Goal: Task Accomplishment & Management: Use online tool/utility

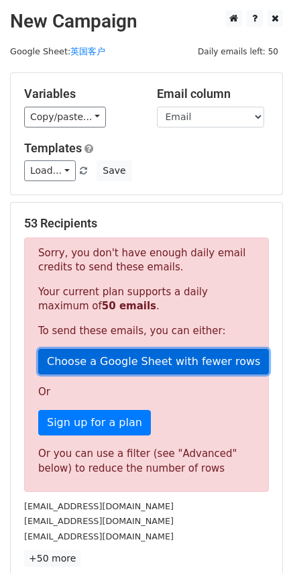
click at [140, 362] on link "Choose a Google Sheet with fewer rows" at bounding box center [153, 361] width 231 height 25
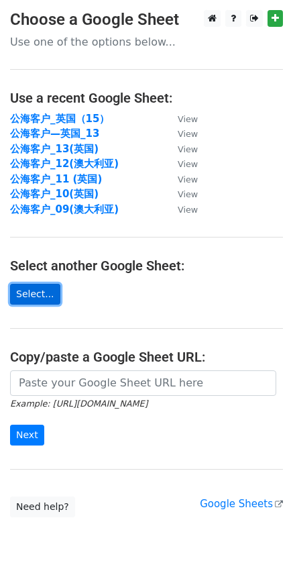
click at [48, 297] on link "Select..." at bounding box center [35, 294] width 50 height 21
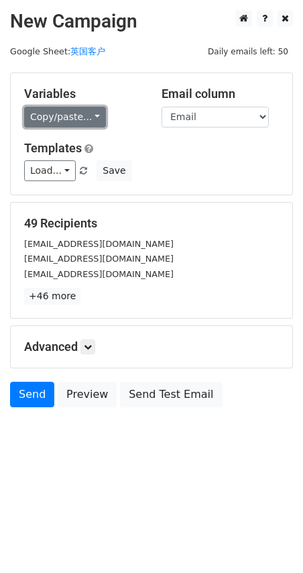
click at [63, 127] on link "Copy/paste..." at bounding box center [65, 117] width 82 height 21
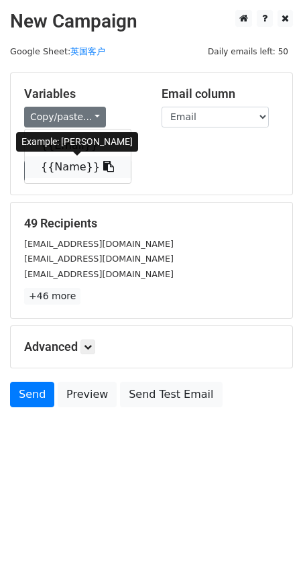
click at [88, 170] on link "{{Name}}" at bounding box center [78, 166] width 106 height 21
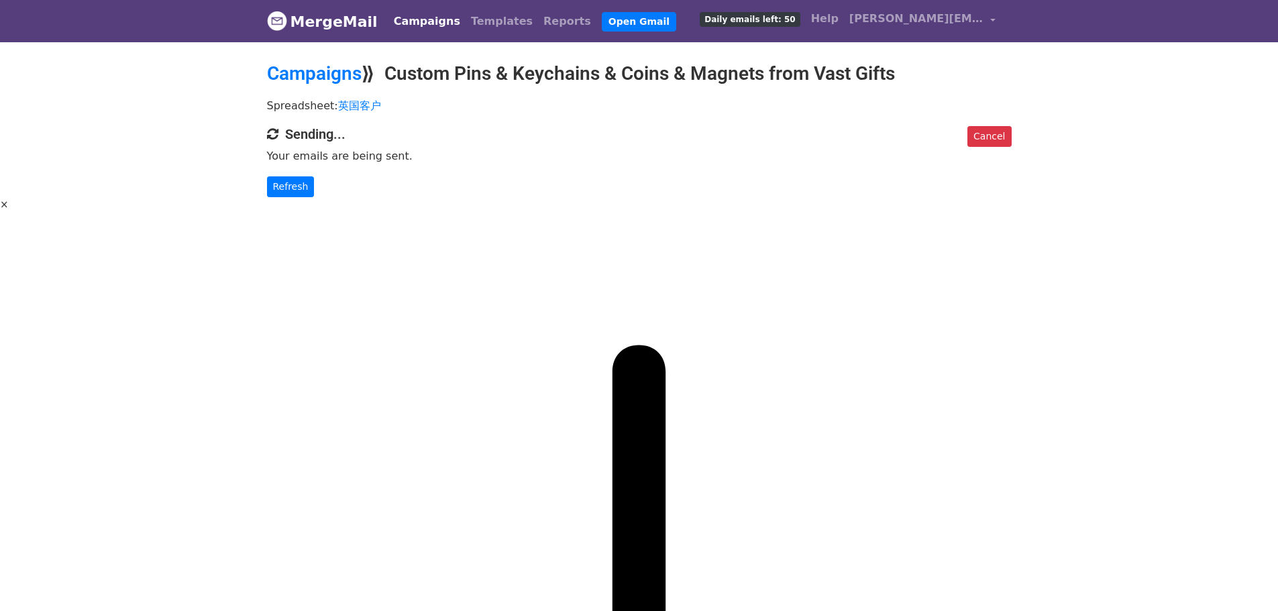
click at [289, 194] on link "Refresh" at bounding box center [291, 186] width 48 height 21
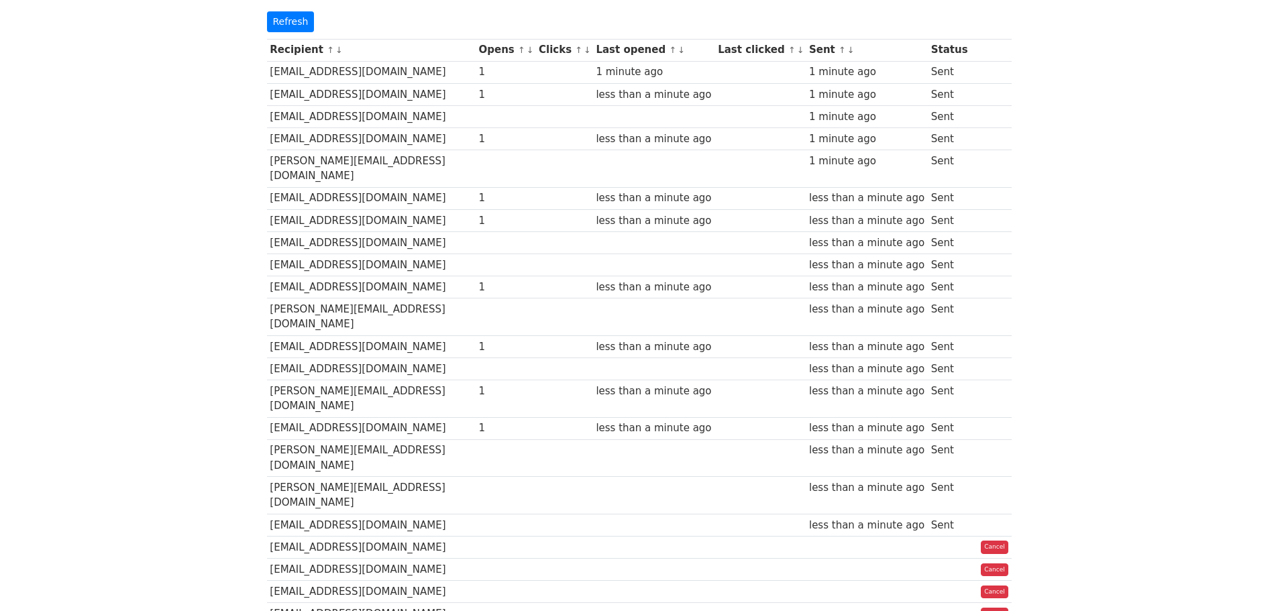
scroll to position [67, 0]
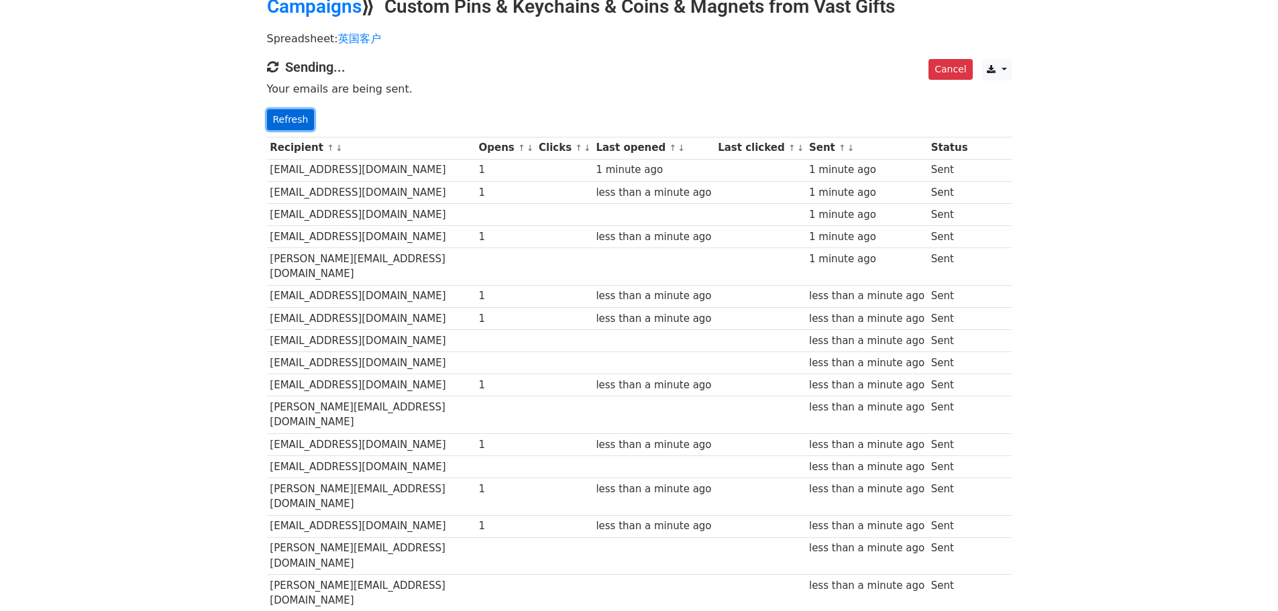
click at [280, 119] on link "Refresh" at bounding box center [291, 119] width 48 height 21
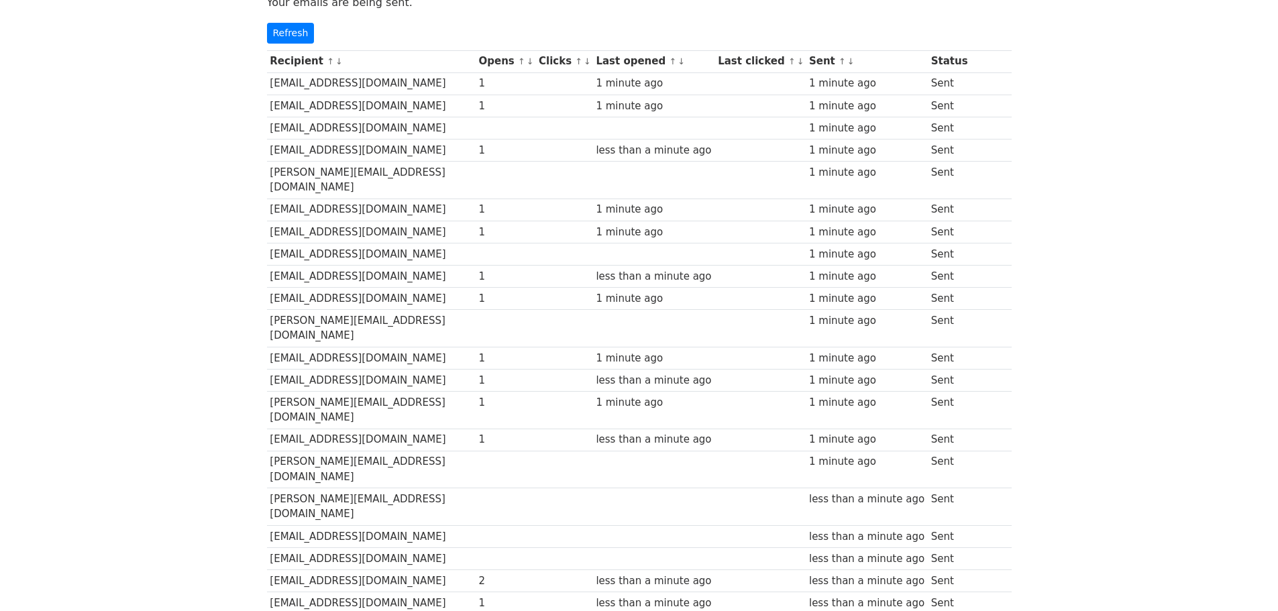
scroll to position [134, 0]
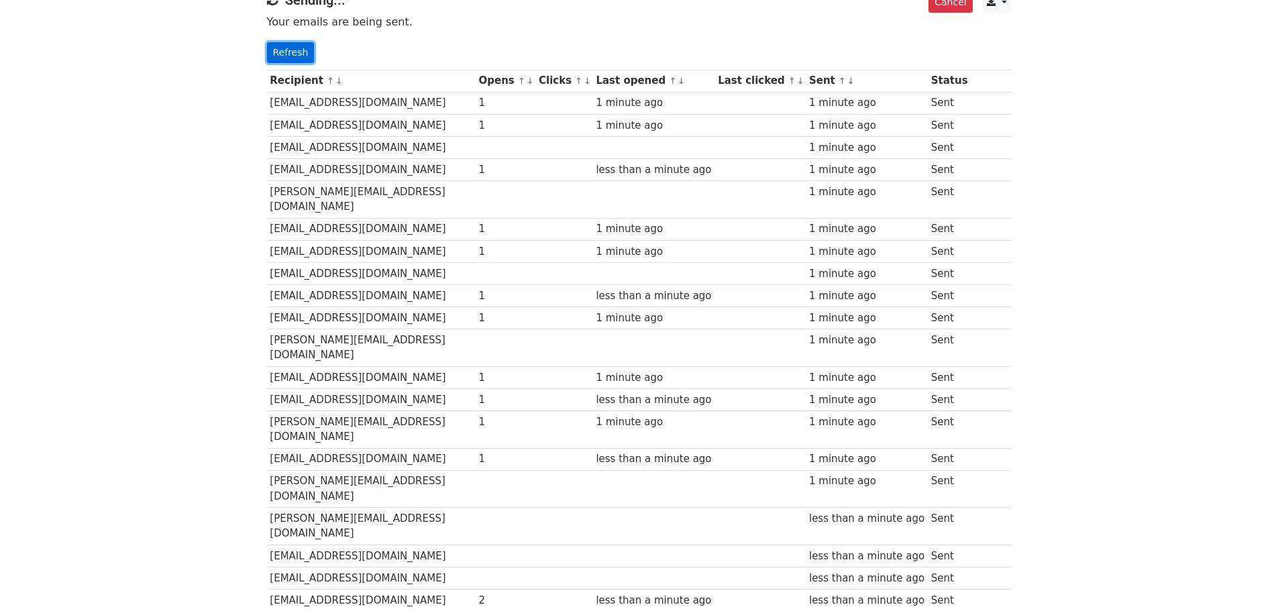
click at [291, 51] on link "Refresh" at bounding box center [291, 52] width 48 height 21
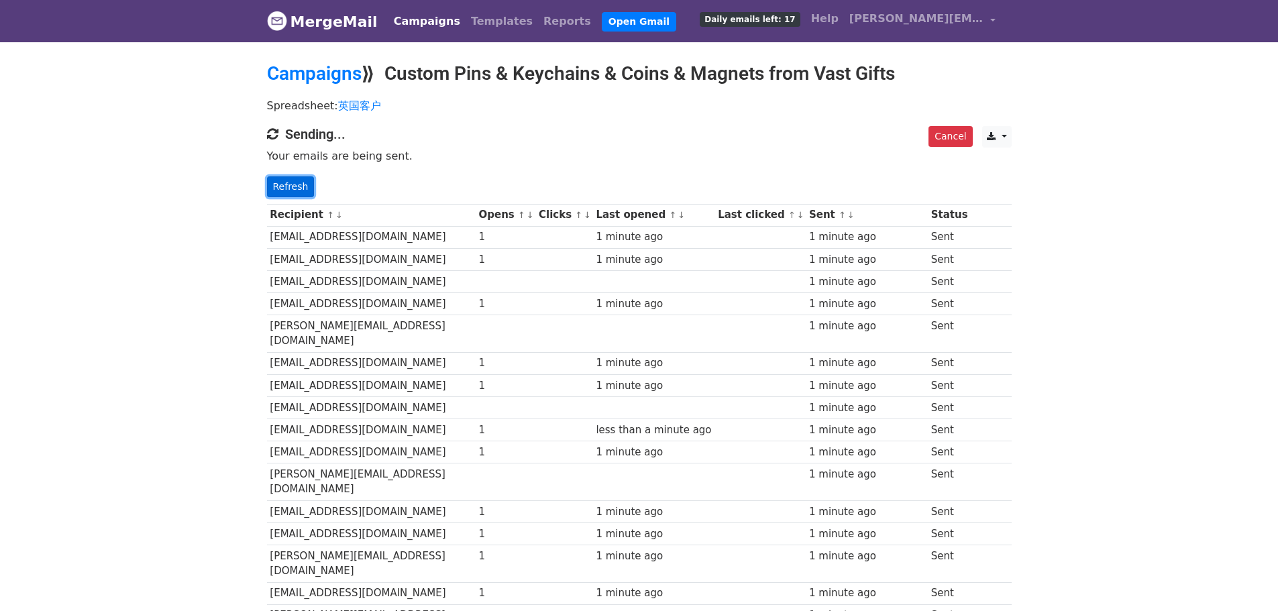
click at [291, 185] on link "Refresh" at bounding box center [291, 186] width 48 height 21
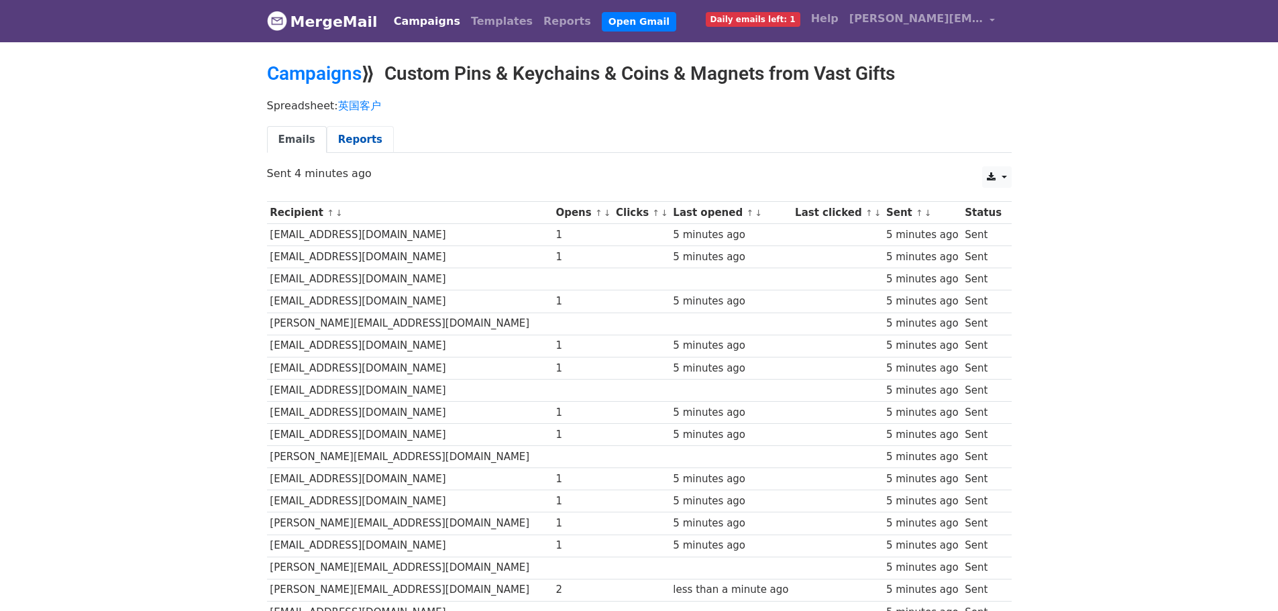
click at [342, 133] on link "Reports" at bounding box center [360, 140] width 67 height 28
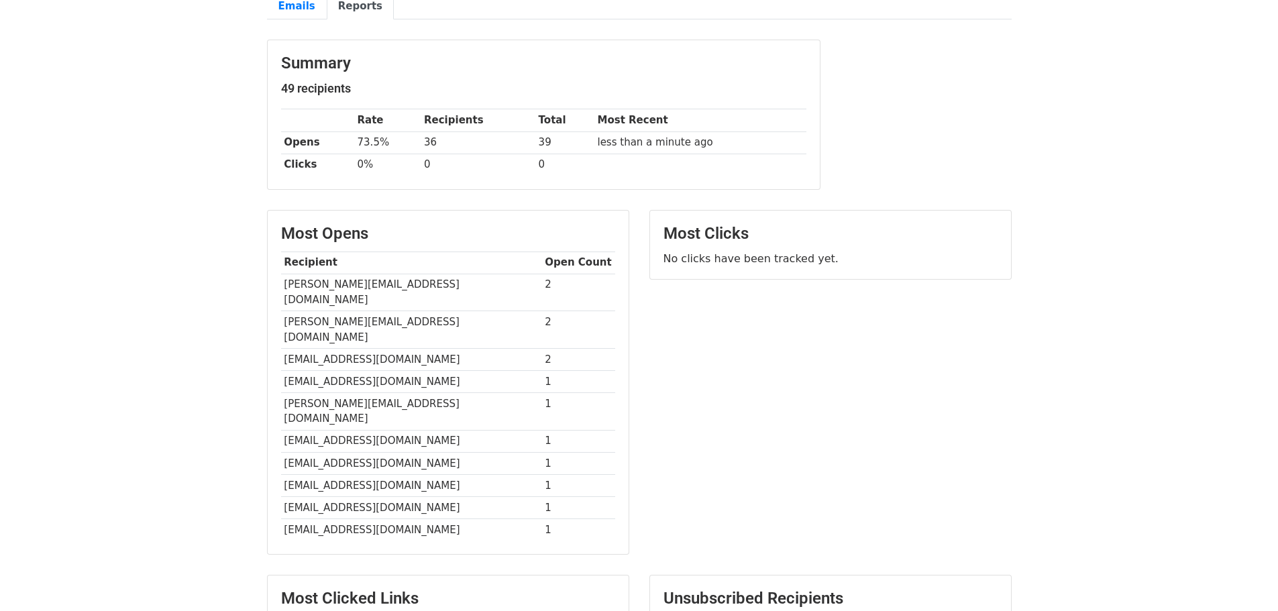
scroll to position [134, 0]
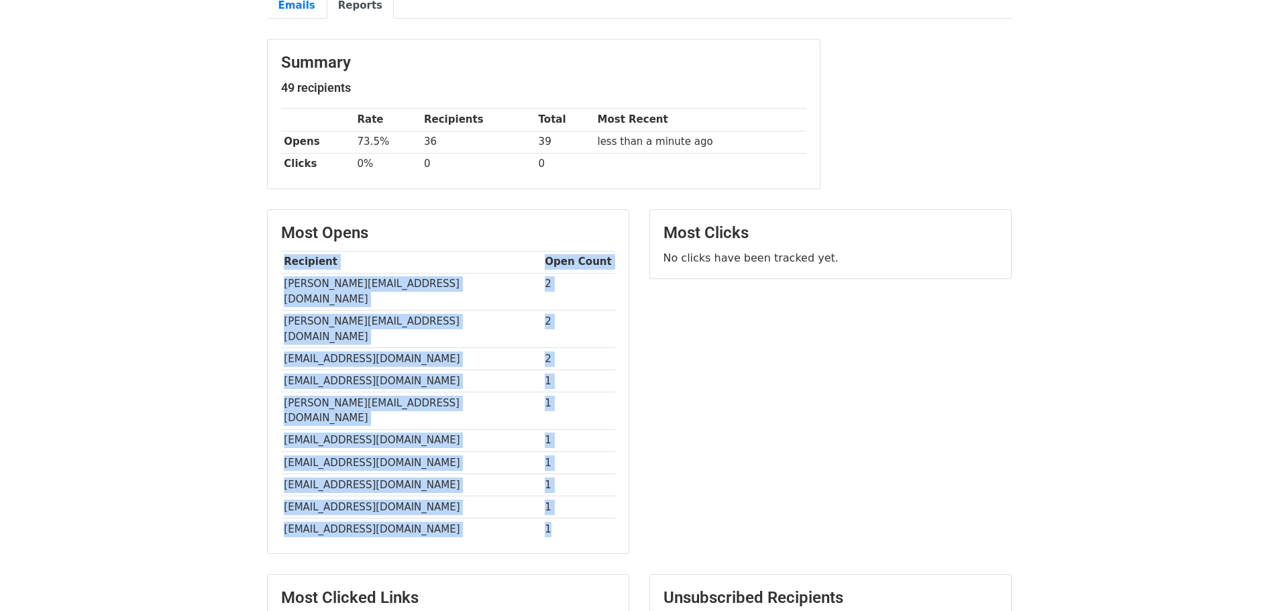
drag, startPoint x: 278, startPoint y: 282, endPoint x: 563, endPoint y: 486, distance: 350.6
click at [563, 486] on div "Most Opens Recipient Open Count [PERSON_NAME][EMAIL_ADDRESS][DOMAIN_NAME] 2 [PE…" at bounding box center [448, 382] width 361 height 344
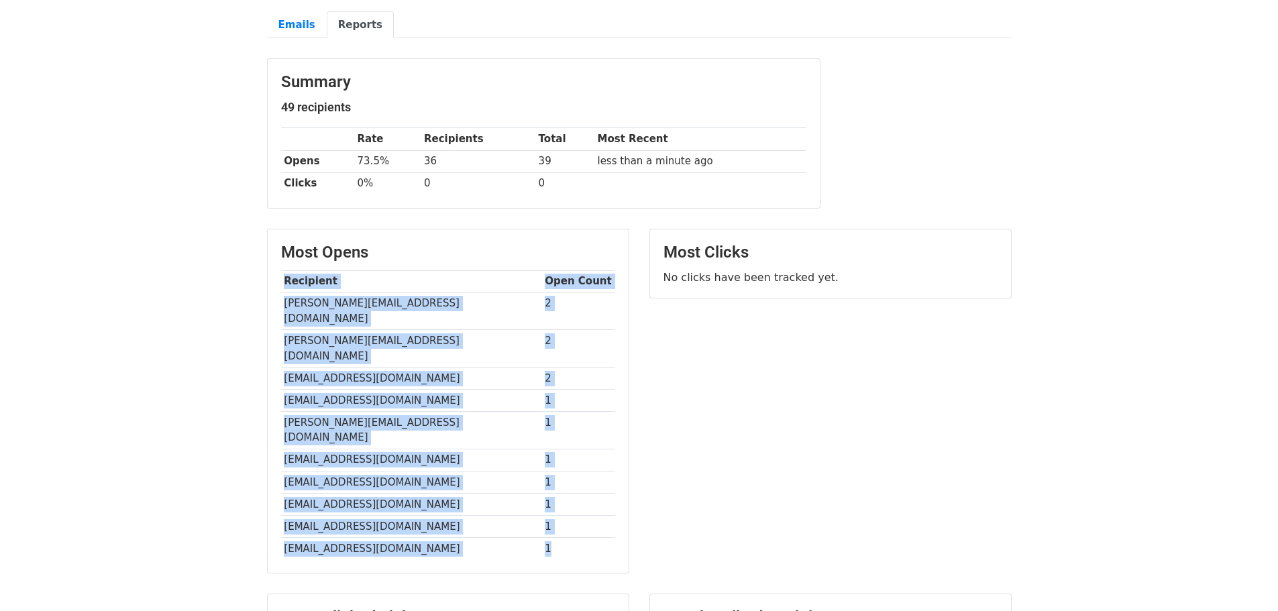
scroll to position [109, 0]
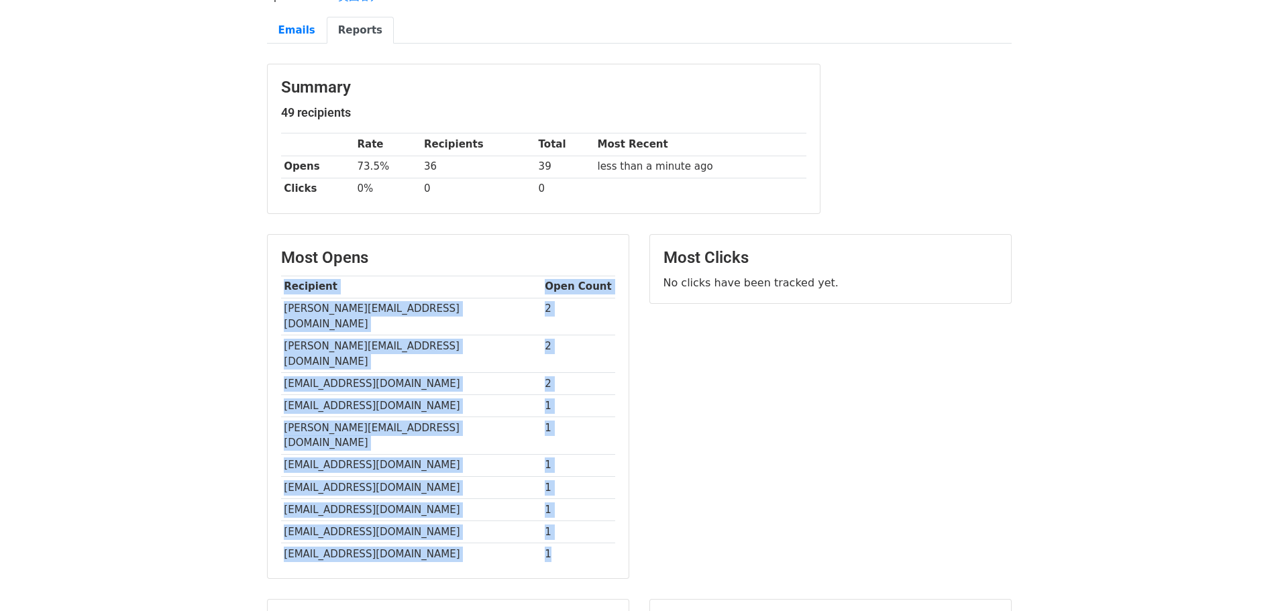
copy div "Recipient Open Count [PERSON_NAME][EMAIL_ADDRESS][DOMAIN_NAME] 2 [PERSON_NAME][…"
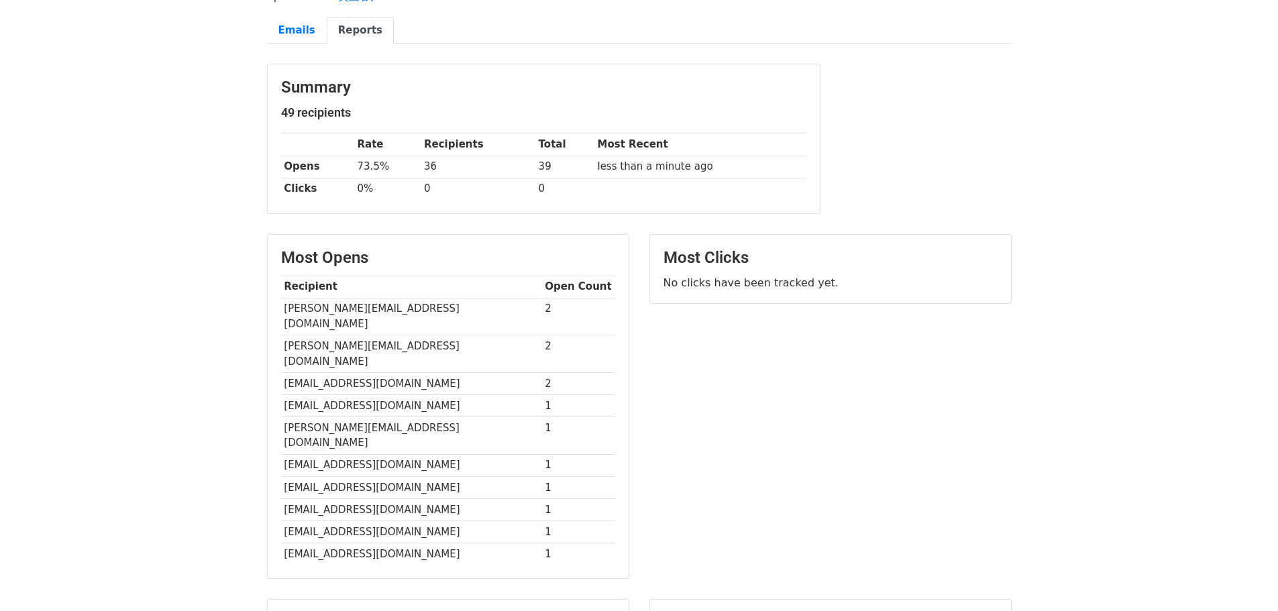
click at [885, 382] on div "Most Clicks No clicks have been tracked yet." at bounding box center [830, 413] width 382 height 358
